Goal: Go to known website: Access a specific website the user already knows

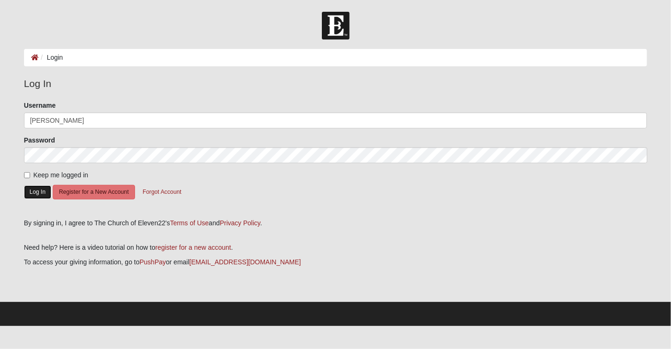
click at [41, 195] on button "Log In" at bounding box center [37, 192] width 27 height 14
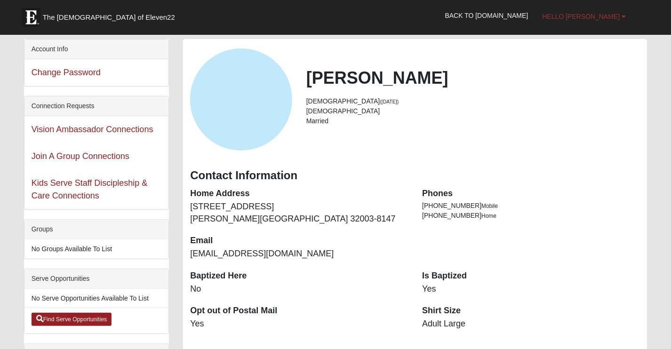
click at [598, 15] on span "Hello [PERSON_NAME]" at bounding box center [582, 17] width 78 height 8
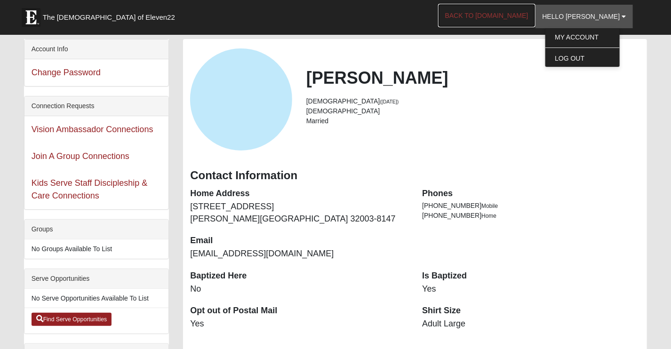
click at [515, 11] on link "Back to [DOMAIN_NAME]" at bounding box center [486, 16] width 97 height 24
